Goal: Contribute content: Add original content to the website for others to see

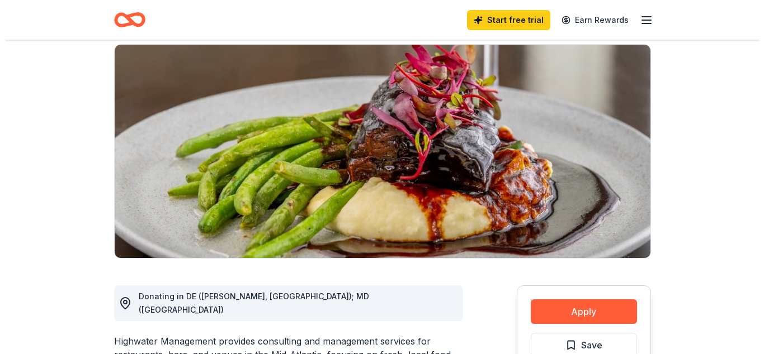
scroll to position [114, 0]
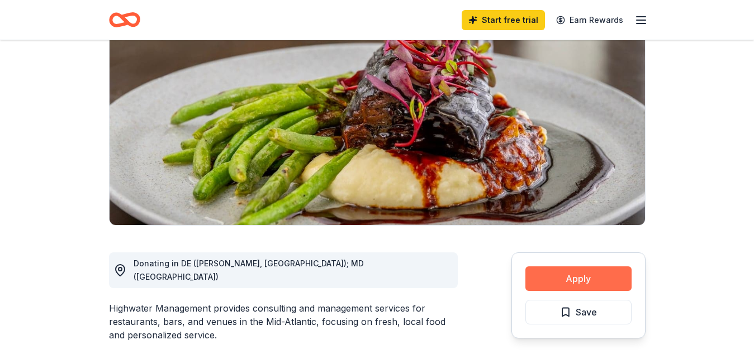
click at [605, 282] on button "Apply" at bounding box center [578, 279] width 106 height 25
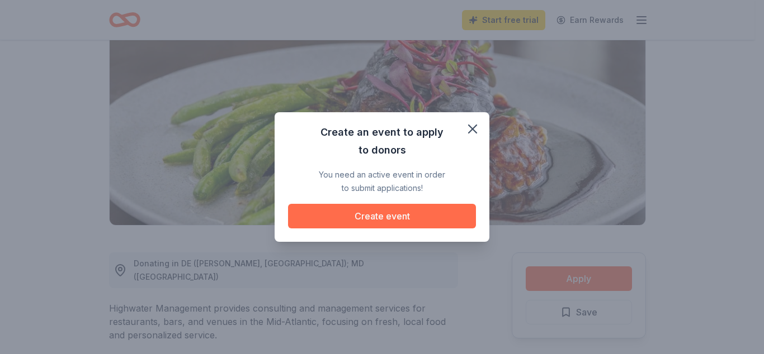
click at [409, 214] on button "Create event" at bounding box center [382, 216] width 188 height 25
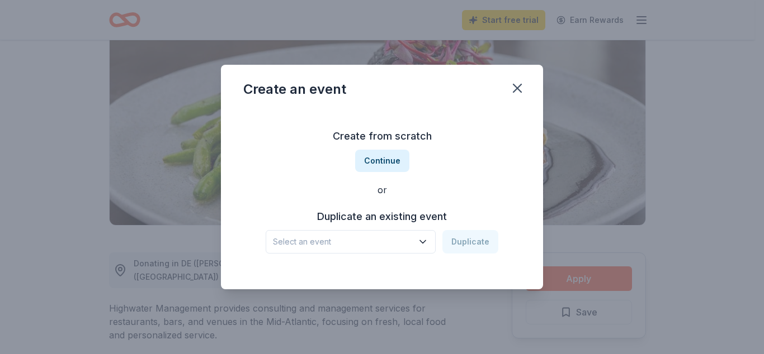
click at [421, 240] on icon "button" at bounding box center [422, 241] width 11 height 11
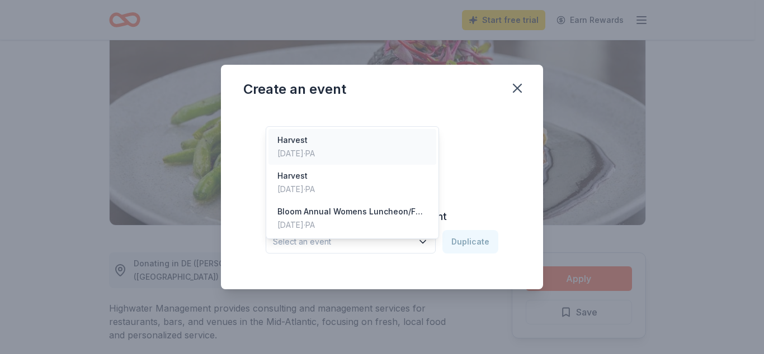
click at [310, 147] on div "[DATE] · [GEOGRAPHIC_DATA]" at bounding box center [295, 153] width 37 height 13
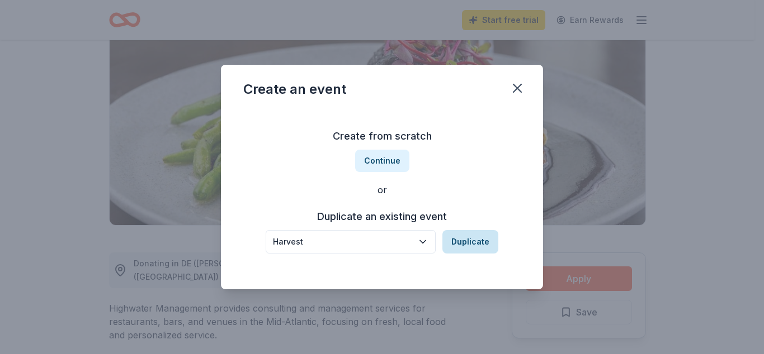
click at [469, 241] on button "Duplicate" at bounding box center [470, 241] width 56 height 23
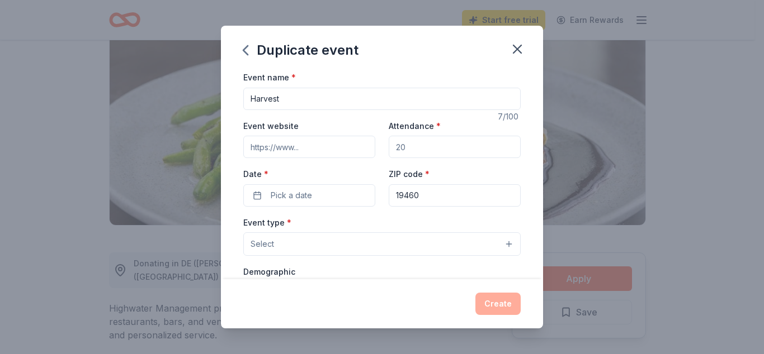
drag, startPoint x: 415, startPoint y: 151, endPoint x: 347, endPoint y: 165, distance: 70.2
click at [389, 158] on input "Attendance *" at bounding box center [455, 147] width 132 height 22
type input "550"
click at [328, 200] on button "Pick a date" at bounding box center [309, 195] width 132 height 22
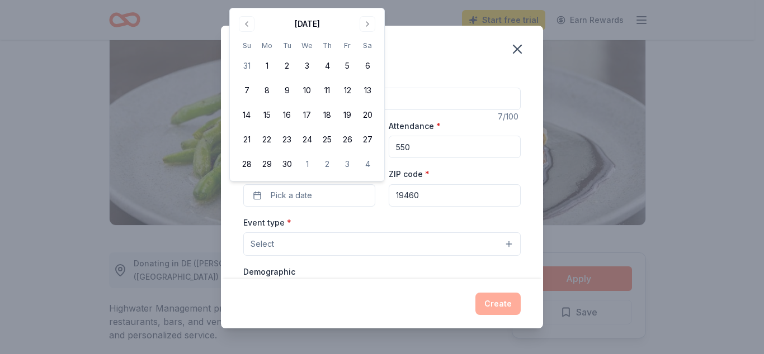
click at [369, 2] on div "Duplicate event Event name * Harvest 7 /100 Event website Attendance * 550 Date…" at bounding box center [382, 177] width 764 height 354
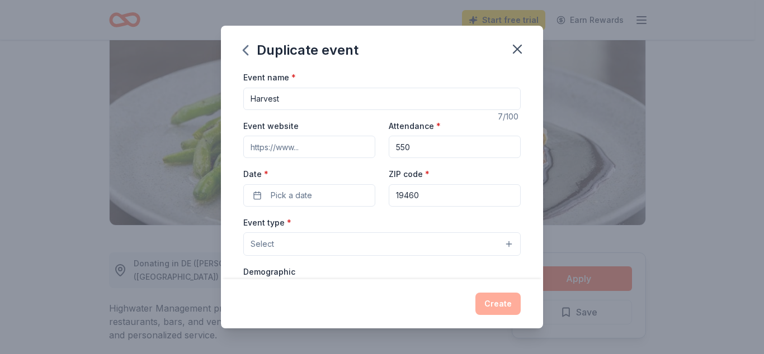
click at [369, 3] on div "Duplicate event Event name * Harvest 7 /100 Event website Attendance * 550 Date…" at bounding box center [382, 177] width 764 height 354
click at [322, 195] on button "Pick a date" at bounding box center [309, 195] width 132 height 22
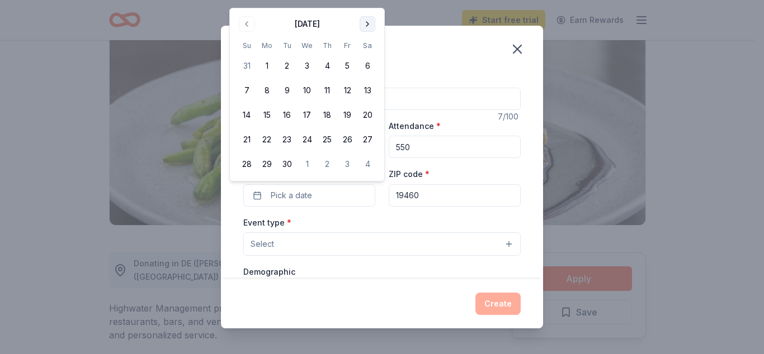
click at [367, 23] on button "Go to next month" at bounding box center [367, 24] width 16 height 16
click at [368, 24] on button "Go to next month" at bounding box center [367, 24] width 16 height 16
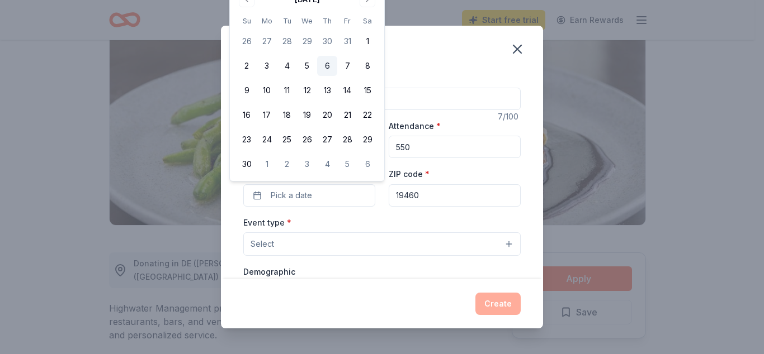
click at [327, 68] on button "6" at bounding box center [327, 66] width 20 height 20
click at [344, 240] on button "Select" at bounding box center [381, 244] width 277 height 23
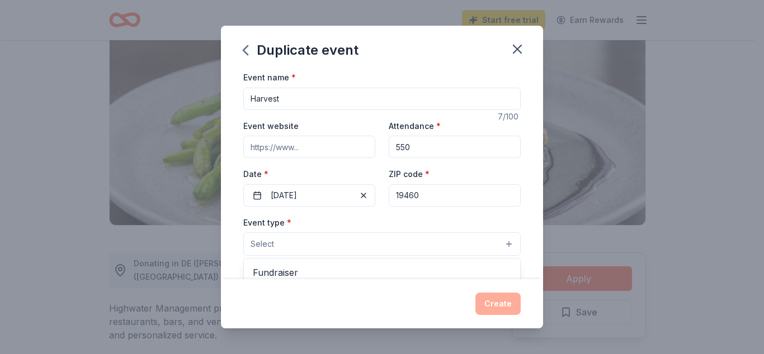
click at [344, 245] on button "Select" at bounding box center [381, 244] width 277 height 23
click at [498, 244] on button "Select" at bounding box center [381, 244] width 277 height 23
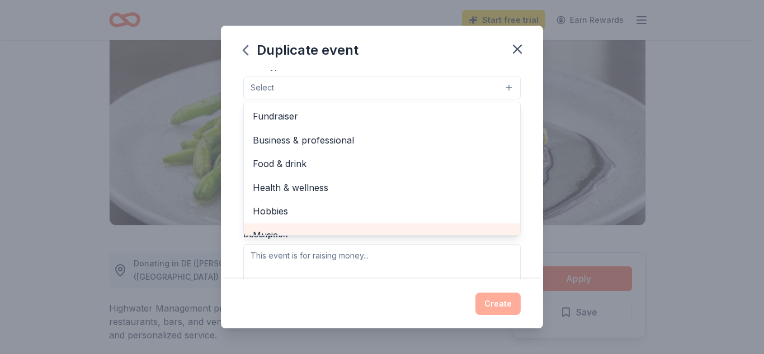
scroll to position [101, 0]
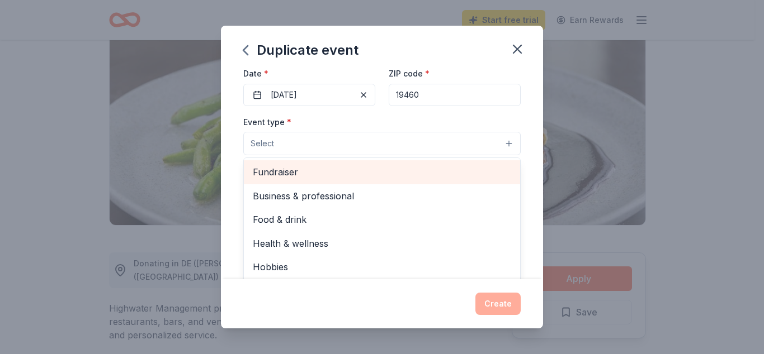
click at [311, 171] on span "Fundraiser" at bounding box center [382, 172] width 258 height 15
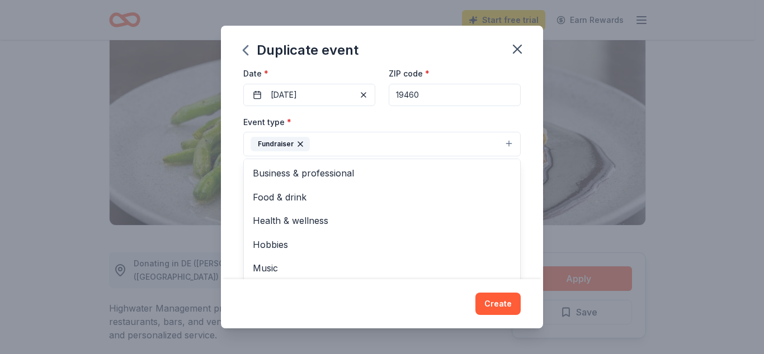
click at [525, 182] on div "Event name * Harvest 7 /100 Event website Attendance * 550 Date * [DATE] ZIP co…" at bounding box center [382, 174] width 322 height 209
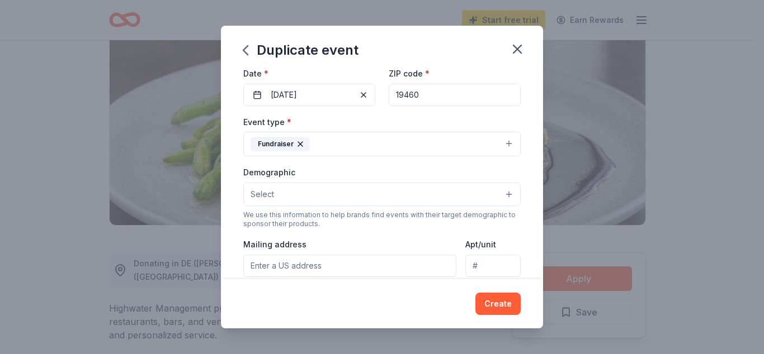
click at [495, 192] on button "Select" at bounding box center [381, 194] width 277 height 23
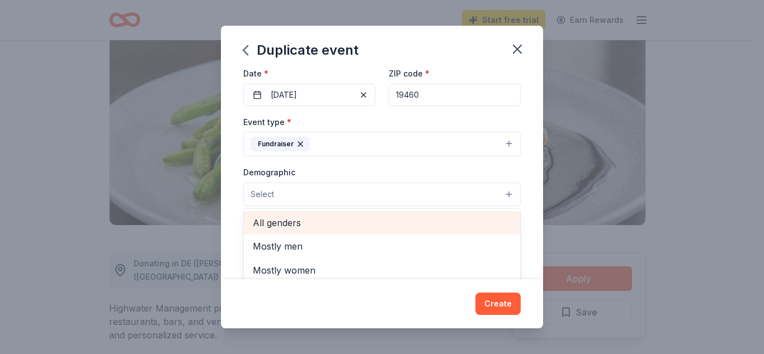
click at [295, 226] on span "All genders" at bounding box center [382, 223] width 258 height 15
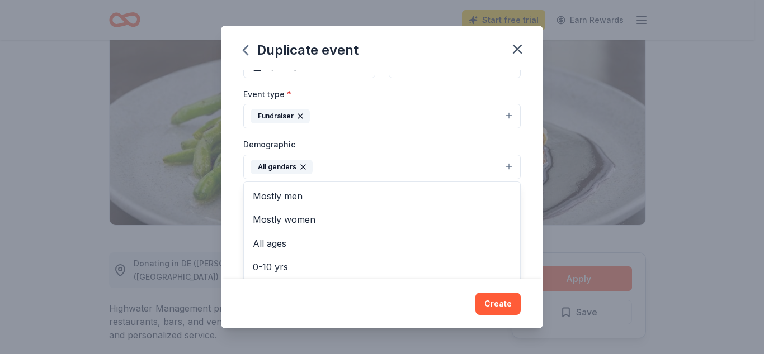
scroll to position [132, 0]
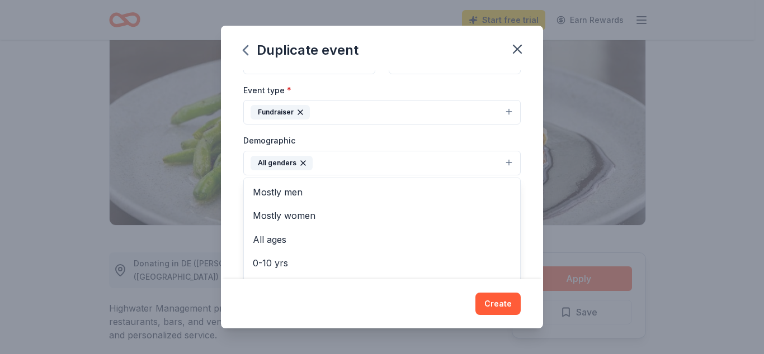
click at [524, 207] on div "Event name * Harvest 7 /100 Event website Attendance * 550 Date * [DATE] ZIP co…" at bounding box center [382, 174] width 322 height 209
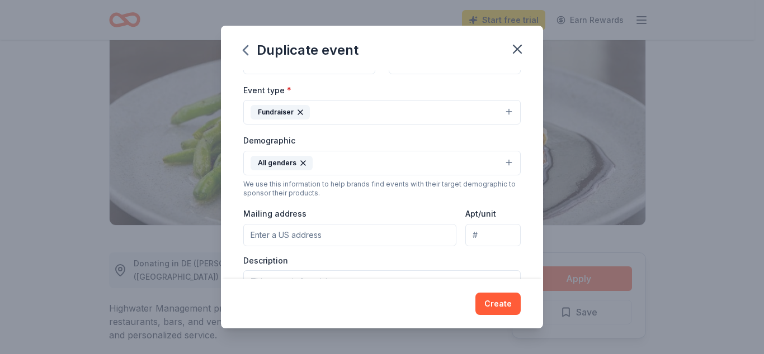
click at [344, 238] on input "Mailing address" at bounding box center [349, 235] width 213 height 22
type input "[STREET_ADDRESS]"
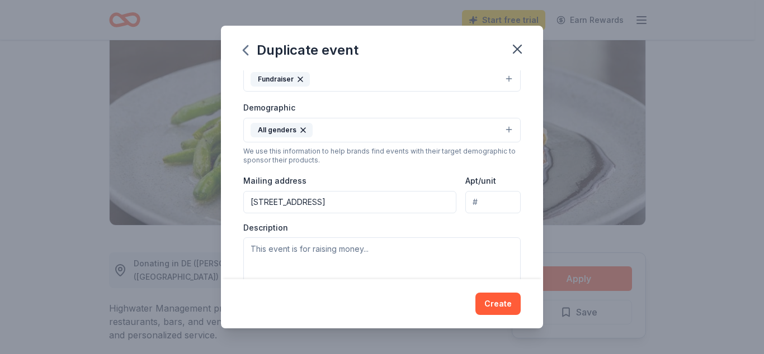
scroll to position [166, 0]
click at [258, 249] on textarea at bounding box center [381, 262] width 277 height 50
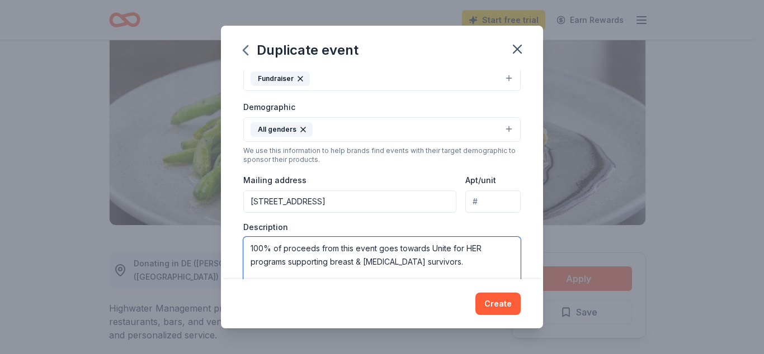
paste textarea "Chef Tasting Event Benefiting the Unite for HER Wellness Program Gather with us…"
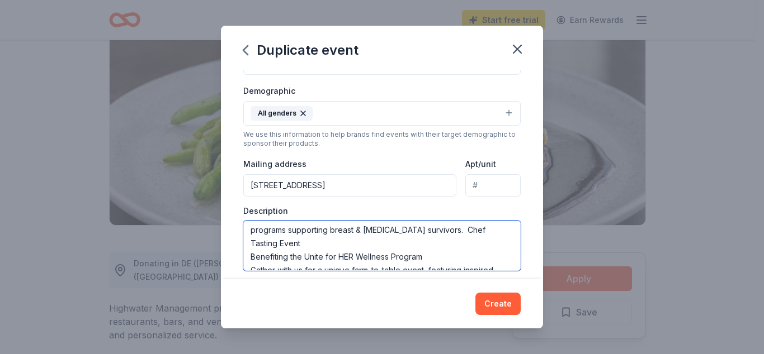
scroll to position [6, 0]
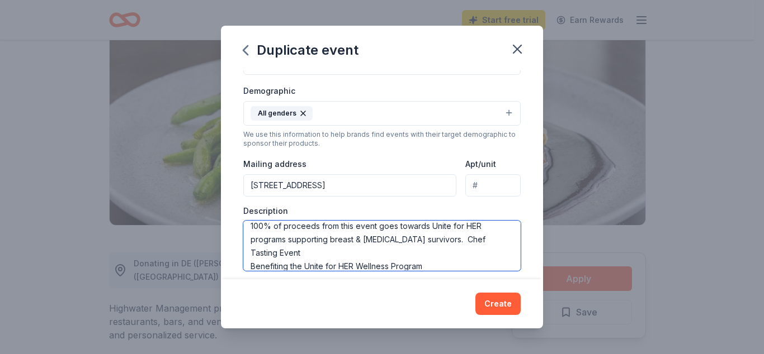
click at [462, 238] on textarea "100% of proceeds from this event goes towards Unite for HER programs supporting…" at bounding box center [381, 246] width 277 height 50
click at [321, 252] on textarea "100% of proceeds from this event goes towards Unite for HER programs supporting…" at bounding box center [381, 246] width 277 height 50
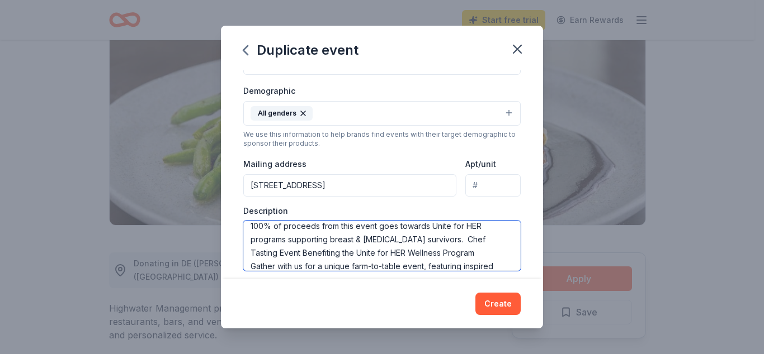
click at [454, 238] on textarea "100% of proceeds from this event goes towards Unite for HER programs supporting…" at bounding box center [381, 246] width 277 height 50
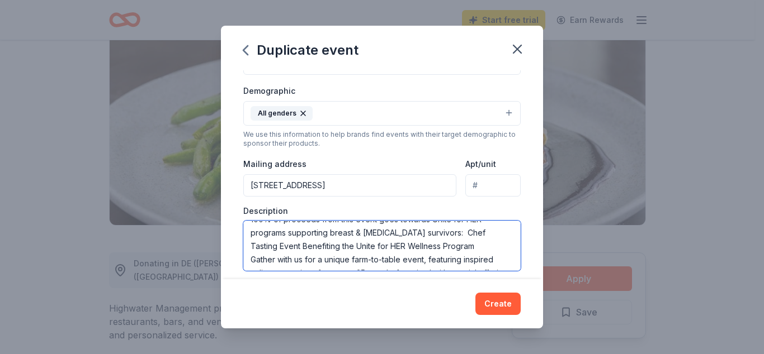
scroll to position [16, 0]
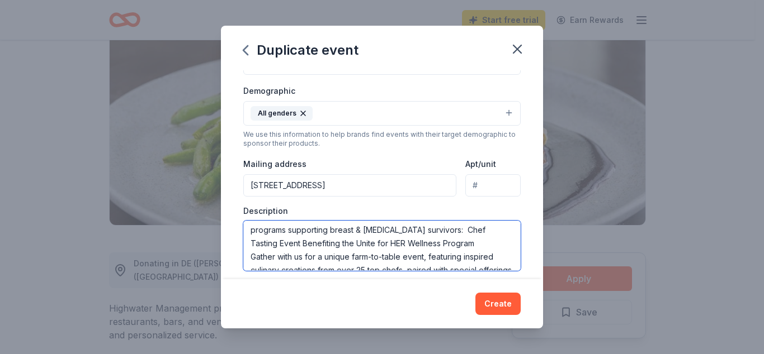
type textarea "100% of proceeds from this event goes towards Unite for HER programs supporting…"
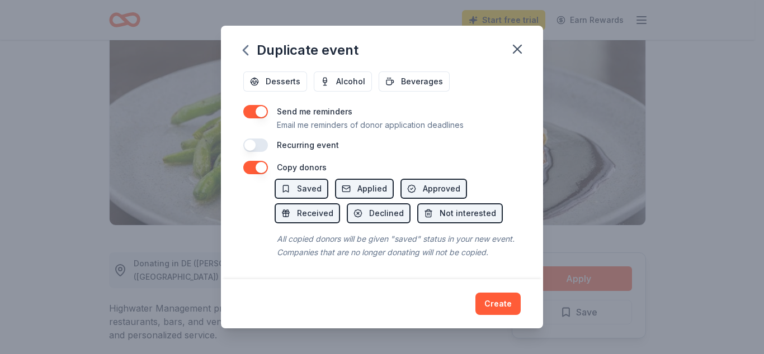
scroll to position [459, 0]
click at [500, 303] on button "Create" at bounding box center [497, 304] width 45 height 22
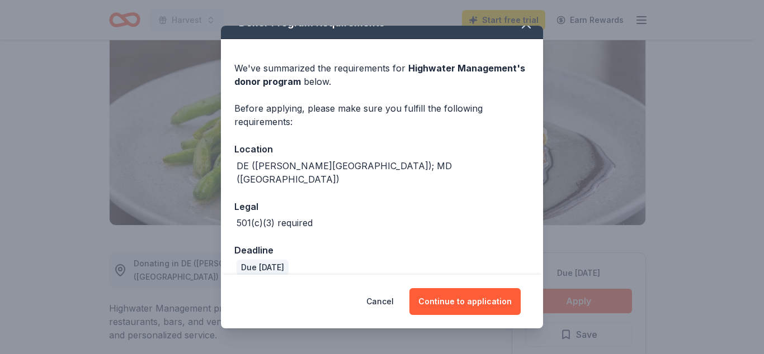
scroll to position [19, 0]
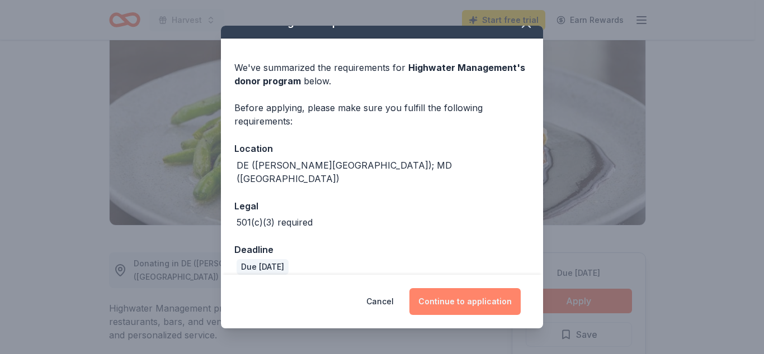
drag, startPoint x: 462, startPoint y: 304, endPoint x: 476, endPoint y: 291, distance: 19.0
click at [465, 303] on button "Continue to application" at bounding box center [464, 301] width 111 height 27
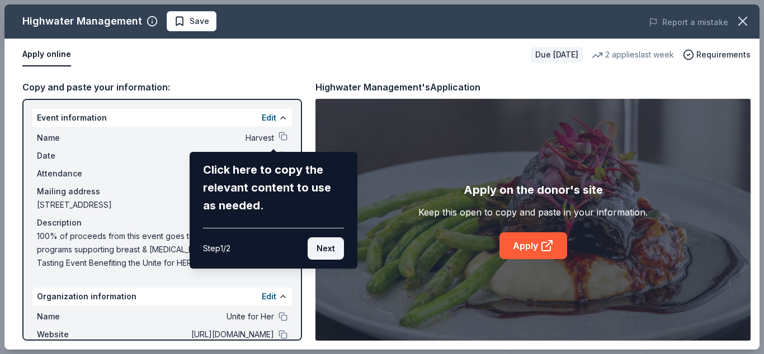
click at [330, 246] on button "Next" at bounding box center [325, 249] width 36 height 22
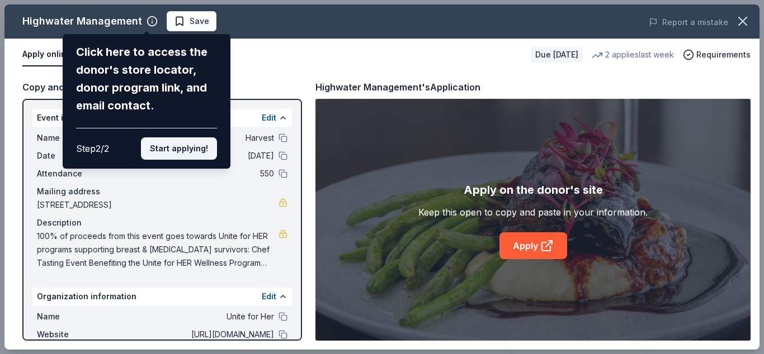
click at [187, 138] on button "Start applying!" at bounding box center [179, 149] width 76 height 22
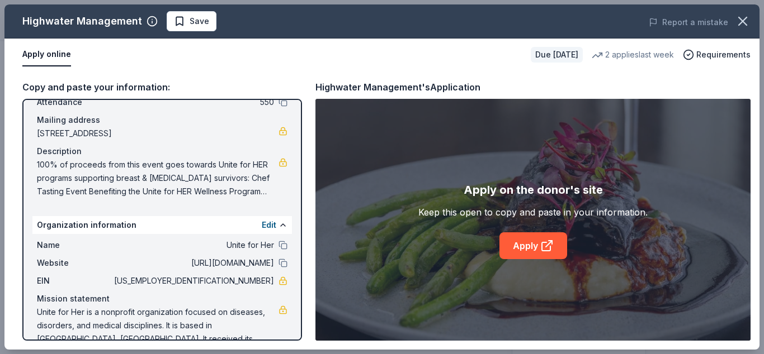
scroll to position [91, 0]
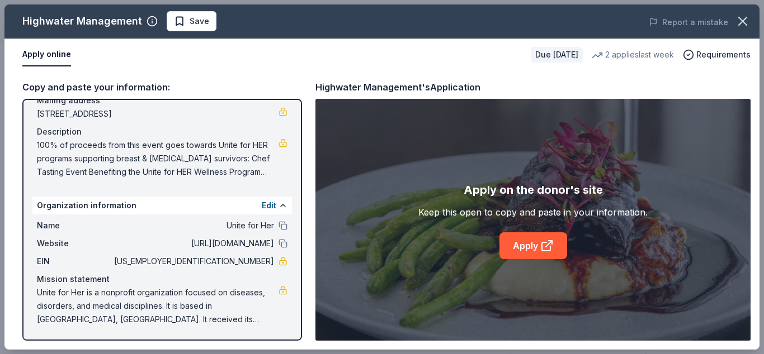
click at [190, 24] on span "Save" at bounding box center [200, 21] width 20 height 13
